Goal: Communication & Community: Answer question/provide support

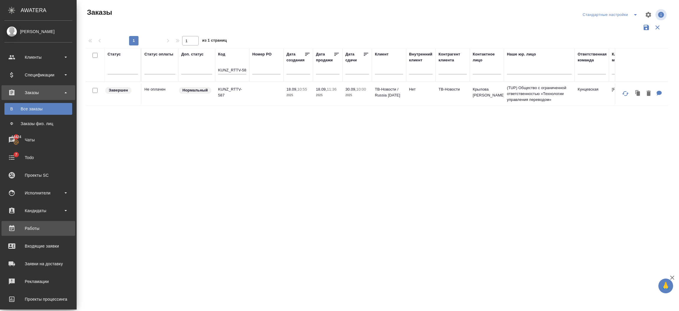
scroll to position [44, 0]
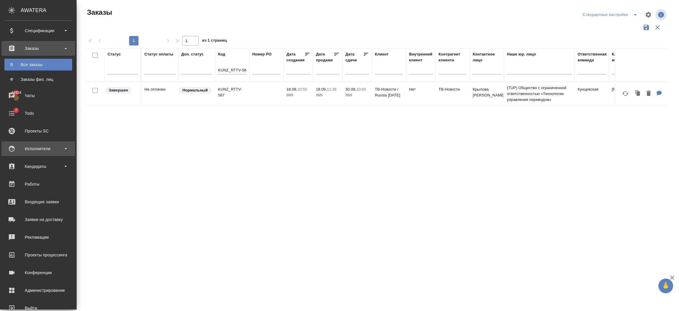
click at [47, 149] on div "Исполнители" at bounding box center [38, 148] width 68 height 9
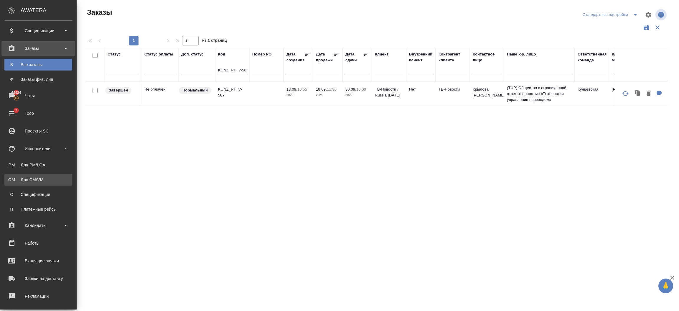
click at [44, 177] on div "Для CM/VM" at bounding box center [38, 179] width 62 height 6
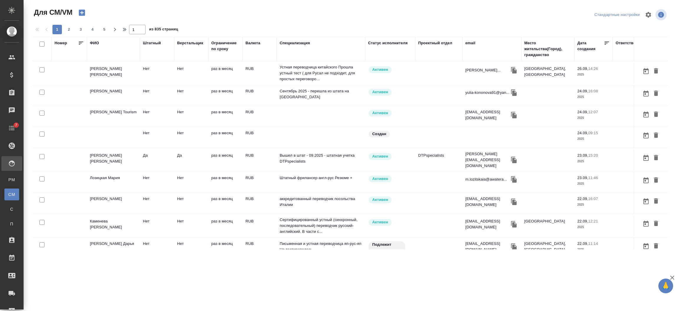
click at [472, 44] on div "email" at bounding box center [470, 43] width 10 height 6
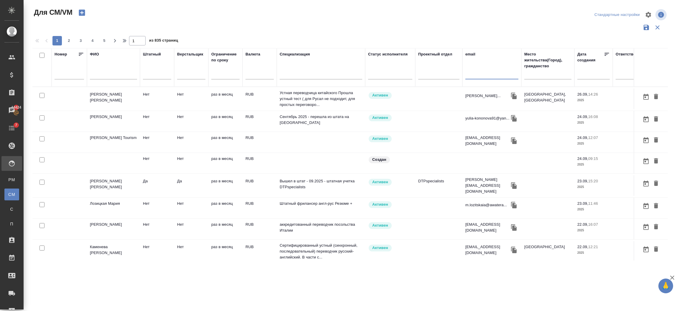
paste input "t.chernyayeva@awatera.com"
type input "t.chernyayeva@awatera.com"
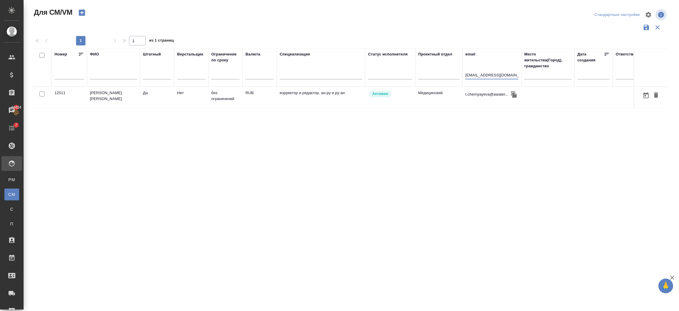
click at [123, 110] on div "Номер ФИО Штатный Верстальщик Ограничение по сроку Валюта Специализация Статус …" at bounding box center [349, 154] width 635 height 212
click at [121, 107] on td "Черняева Татьяна Игоревна" at bounding box center [113, 97] width 53 height 21
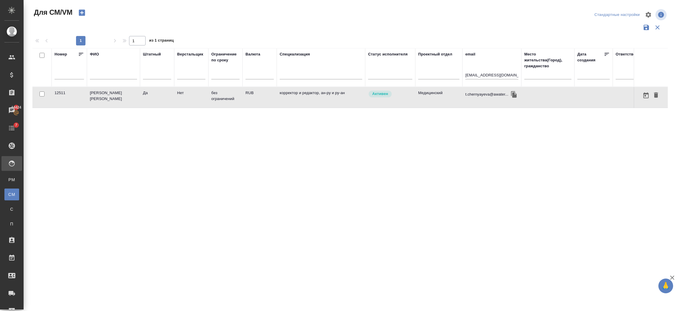
click at [121, 107] on td "Черняева Татьяна Игоревна" at bounding box center [113, 97] width 53 height 21
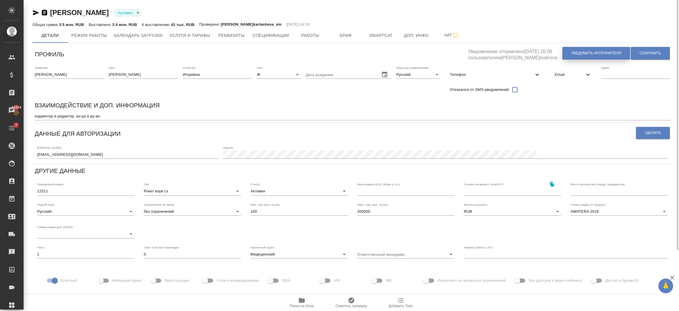
click at [576, 55] on span "Уведомить исполнителя" at bounding box center [596, 53] width 50 height 5
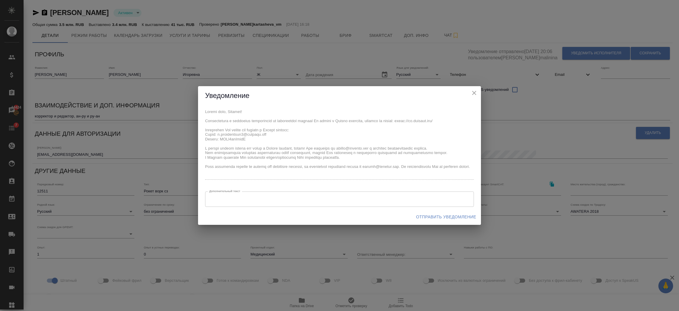
click at [438, 217] on span "Отправить уведомление" at bounding box center [446, 216] width 60 height 7
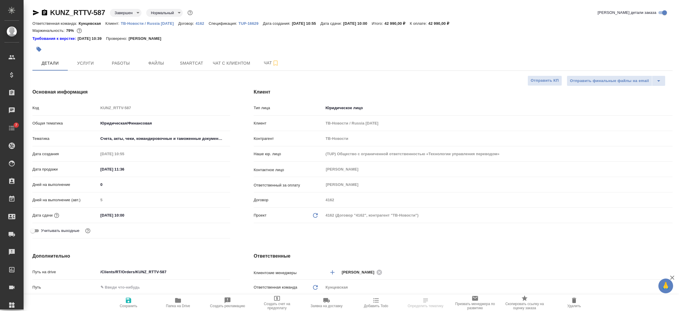
select select "RU"
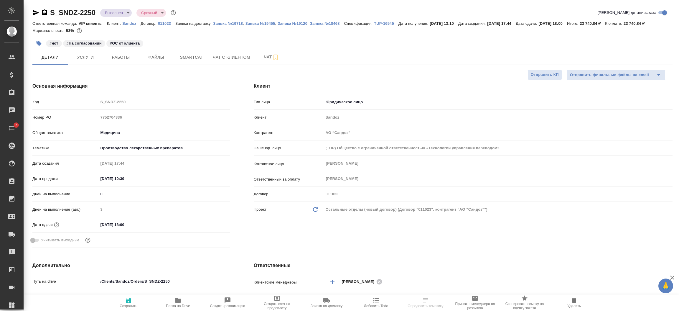
select select "RU"
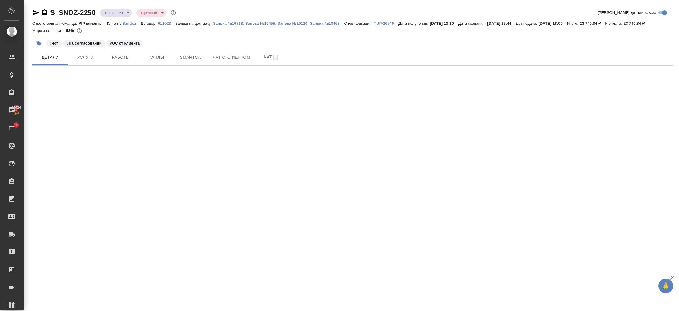
select select "RU"
